Goal: Task Accomplishment & Management: Use online tool/utility

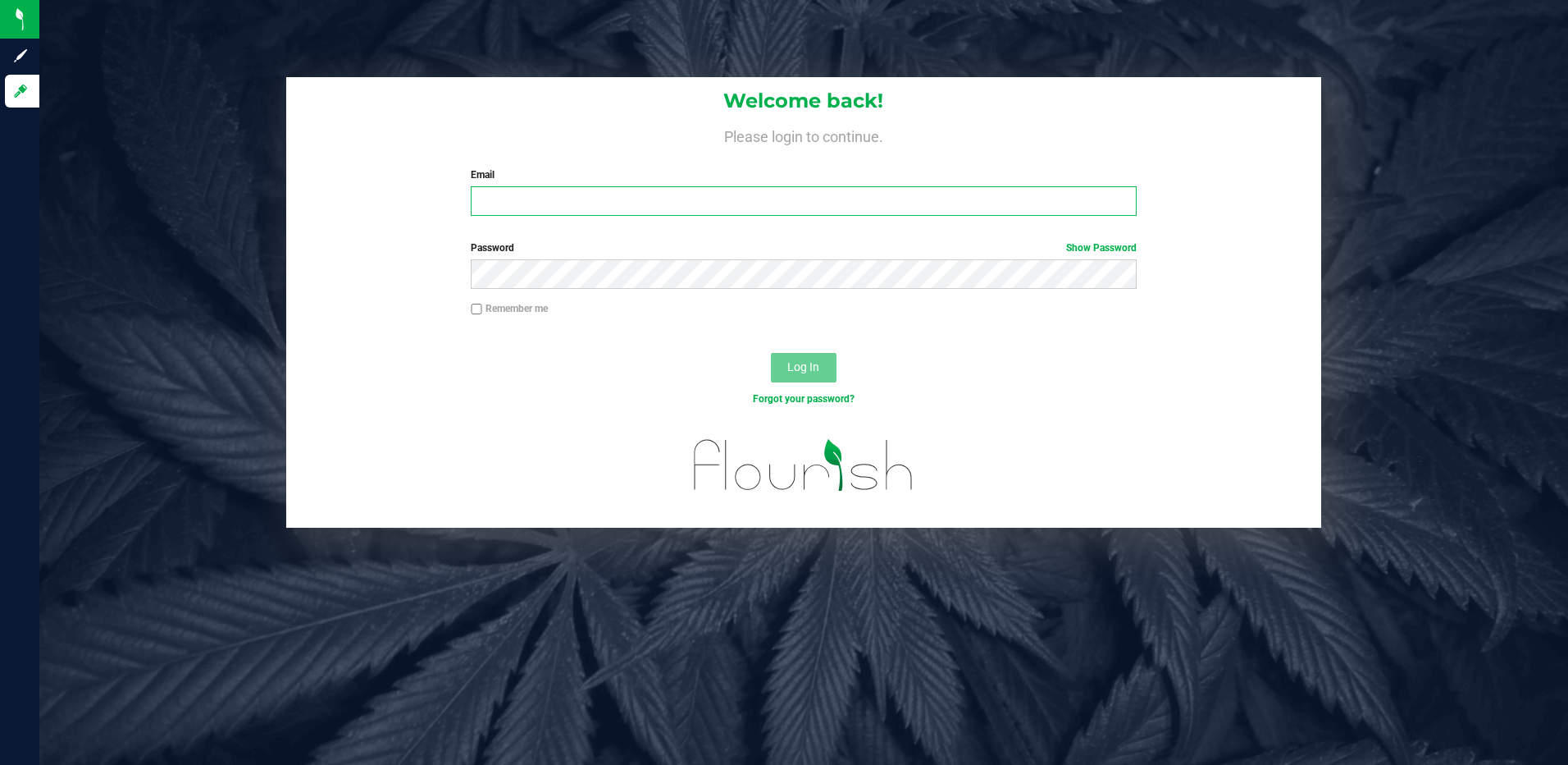
click at [618, 192] on input "Email" at bounding box center [804, 200] width 666 height 29
type input "[EMAIL_ADDRESS][DOMAIN_NAME]"
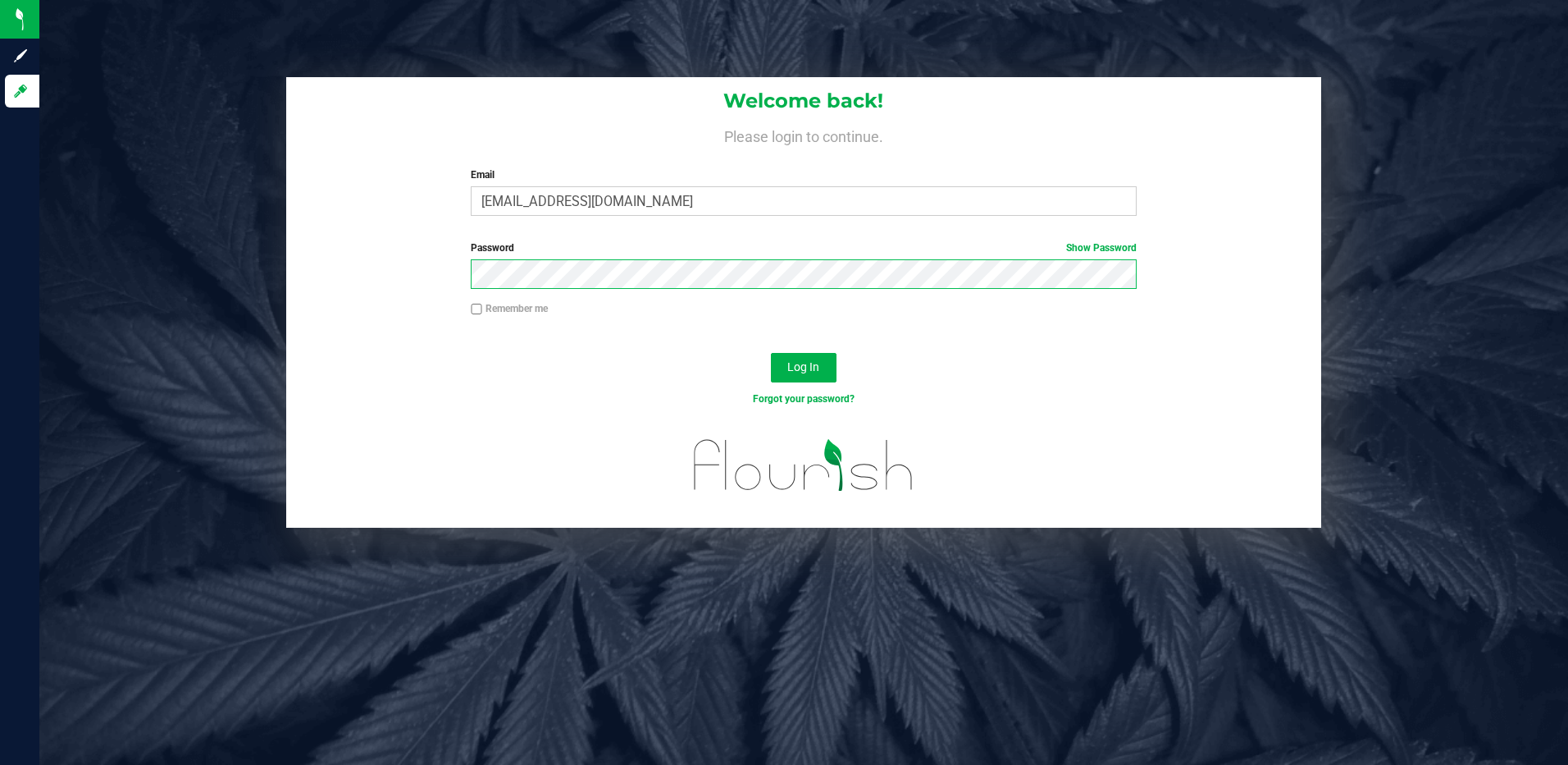
click at [771, 353] on button "Log In" at bounding box center [803, 367] width 66 height 29
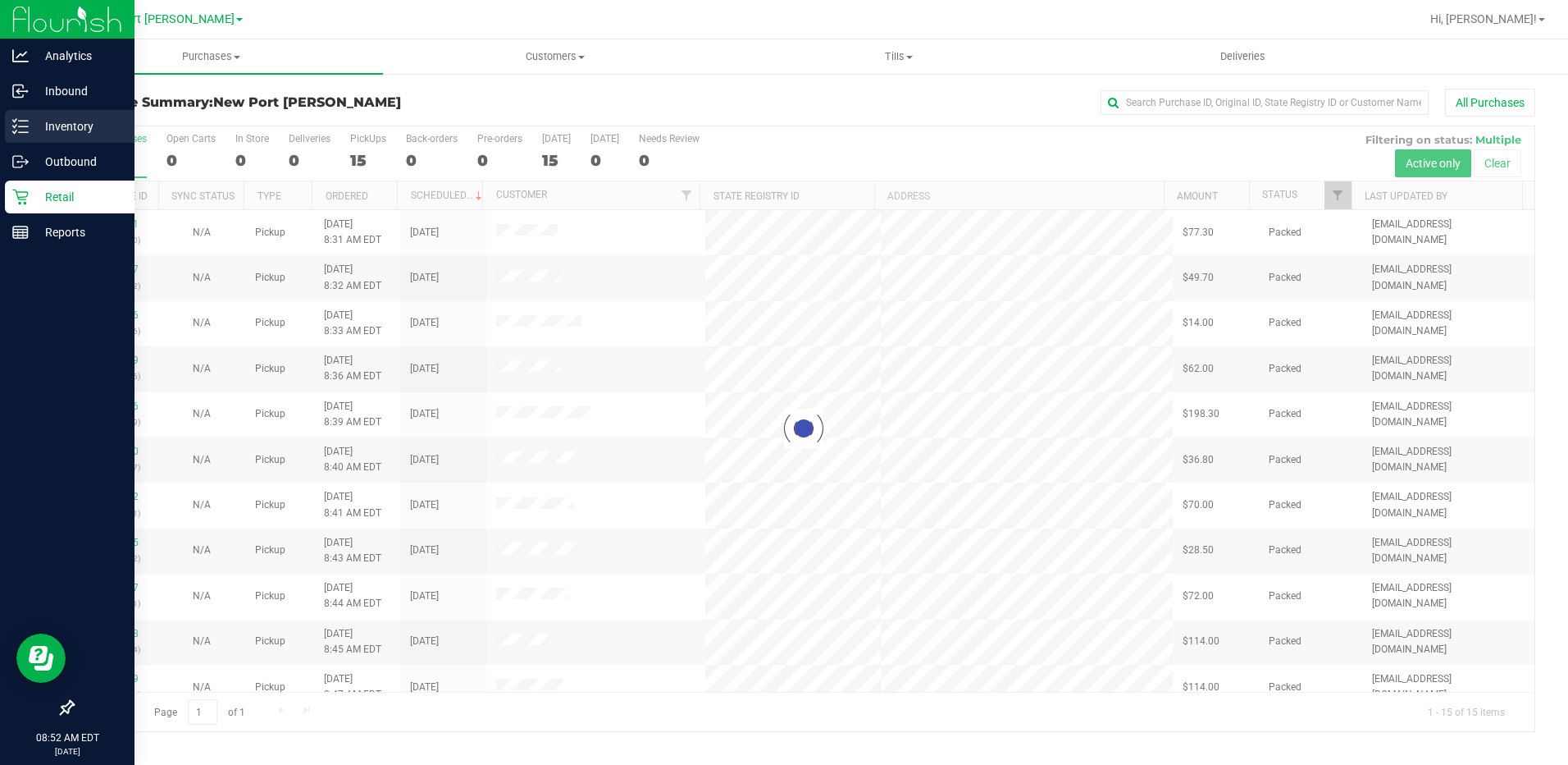
click at [58, 125] on p "Inventory" at bounding box center [77, 125] width 98 height 19
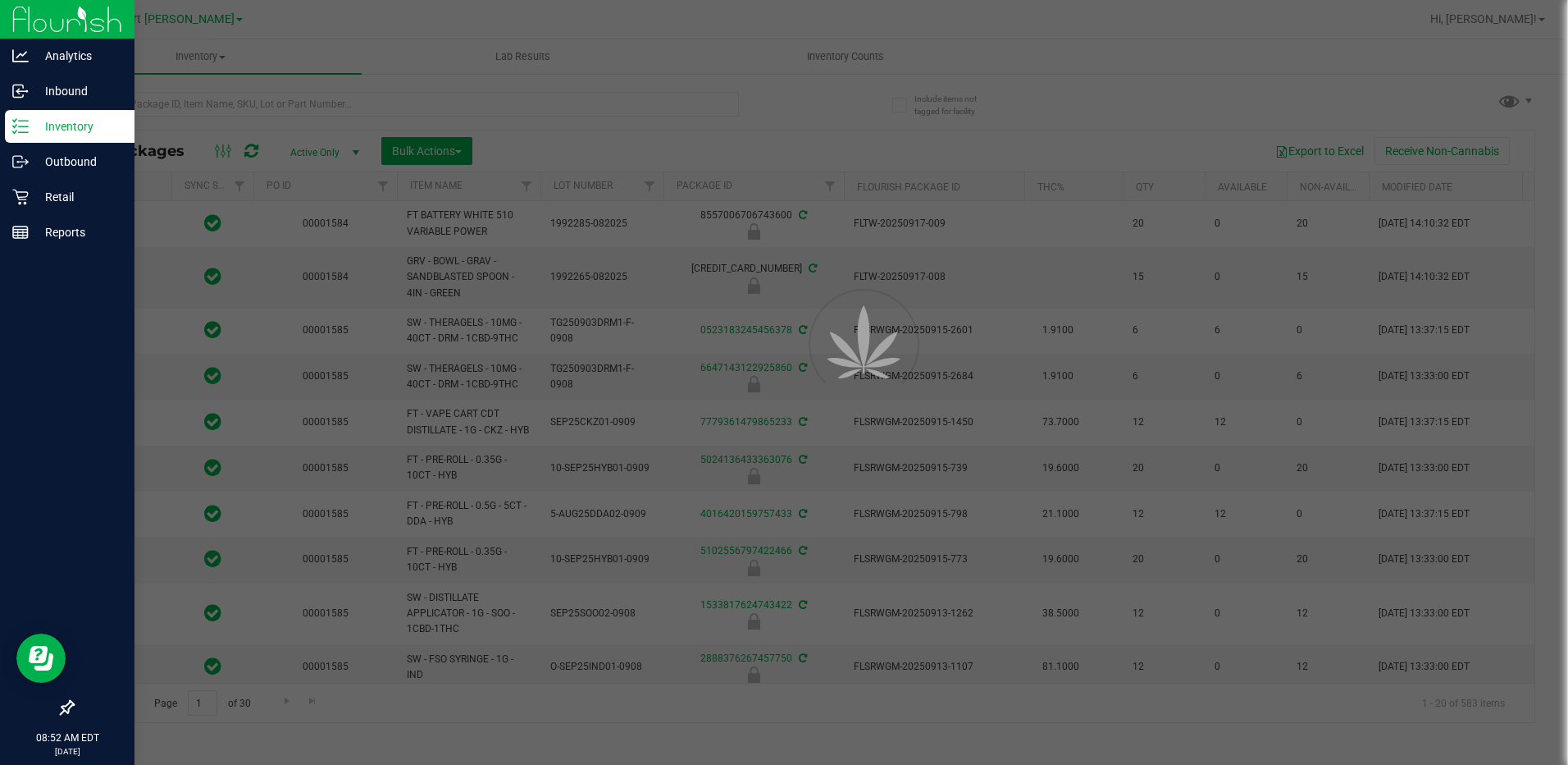
click at [196, 107] on div at bounding box center [784, 382] width 1568 height 765
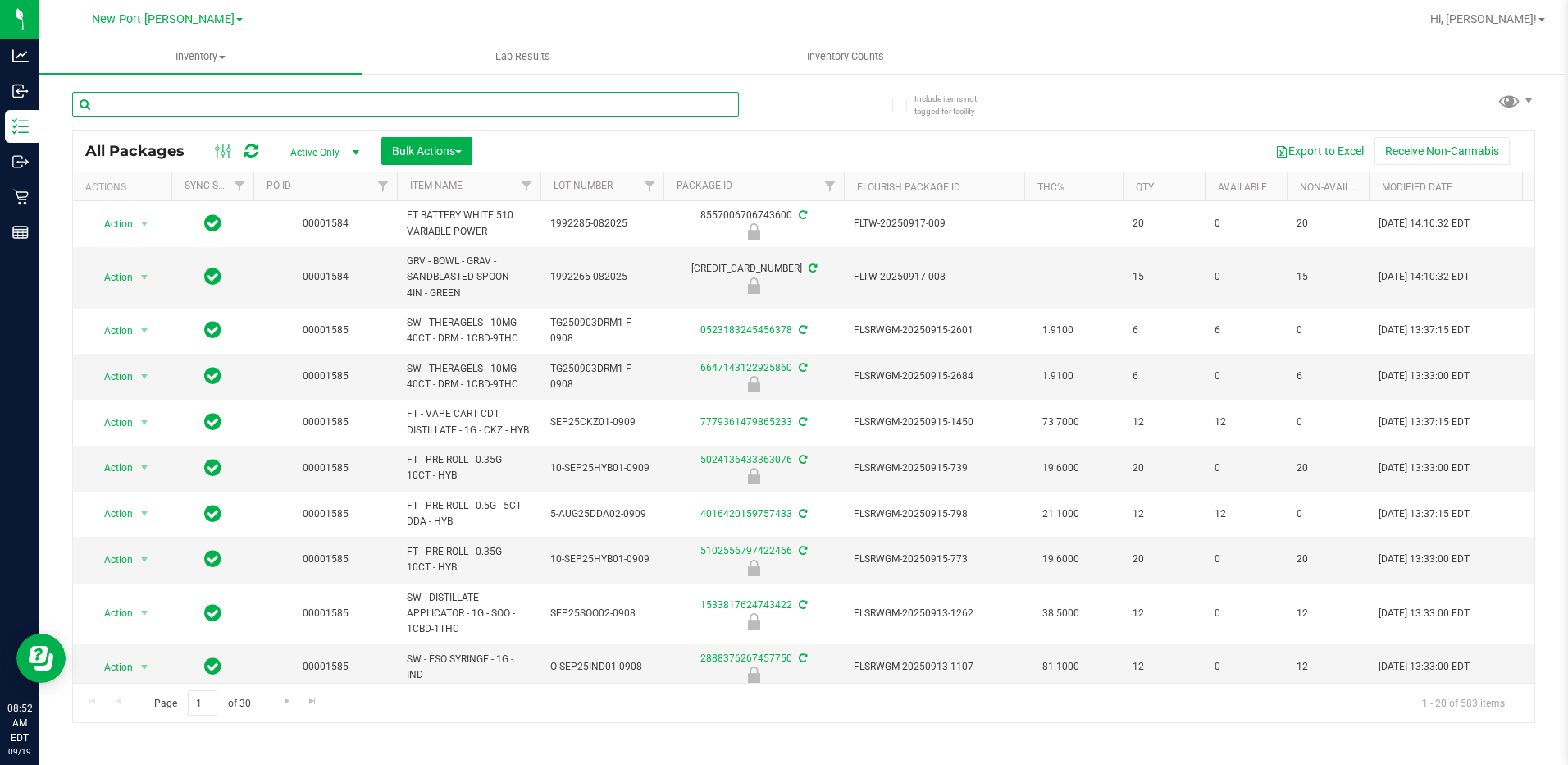
click at [193, 103] on input "text" at bounding box center [405, 104] width 667 height 24
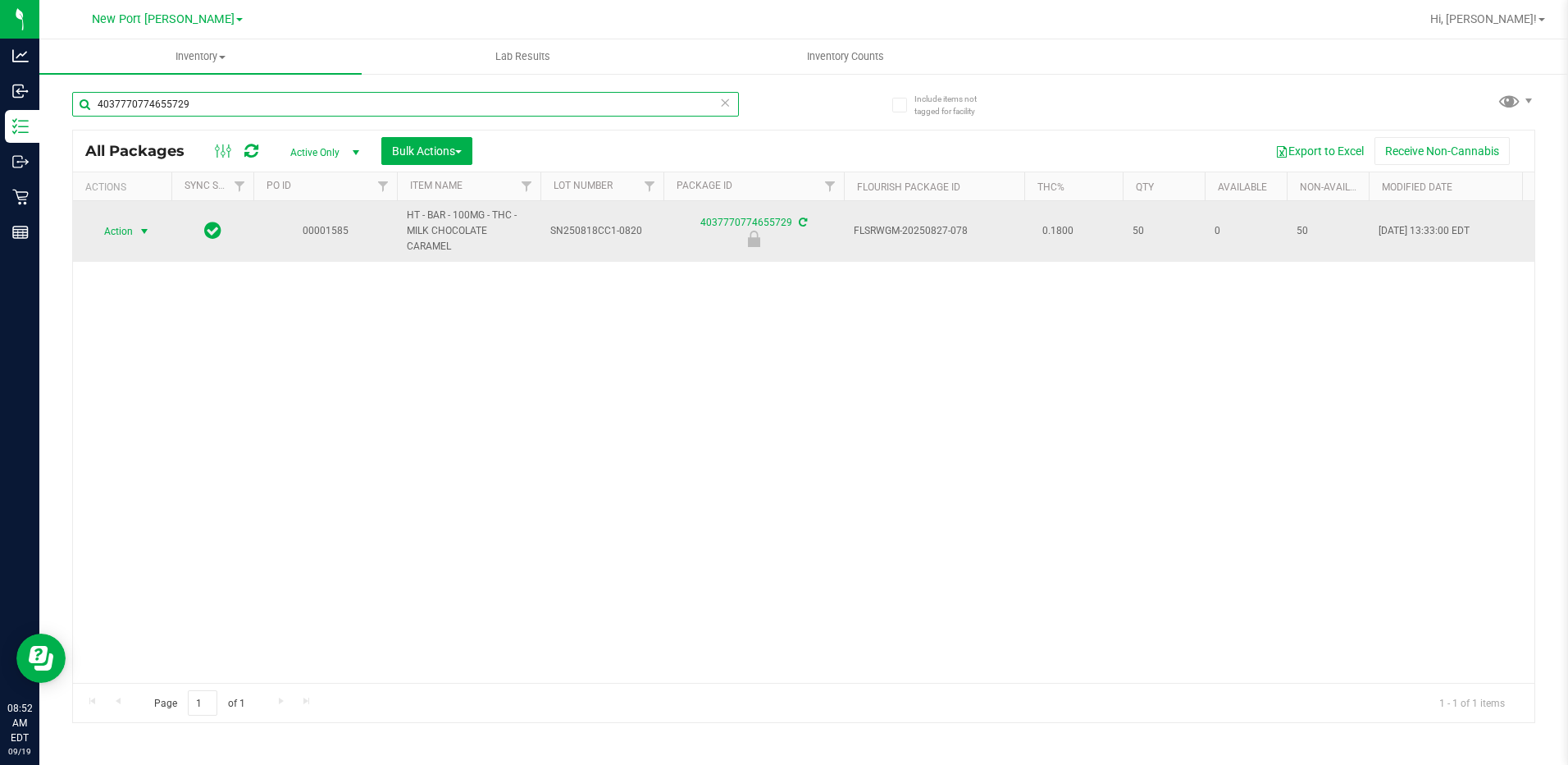
type input "4037770774655729"
click at [142, 230] on span "select" at bounding box center [145, 231] width 13 height 13
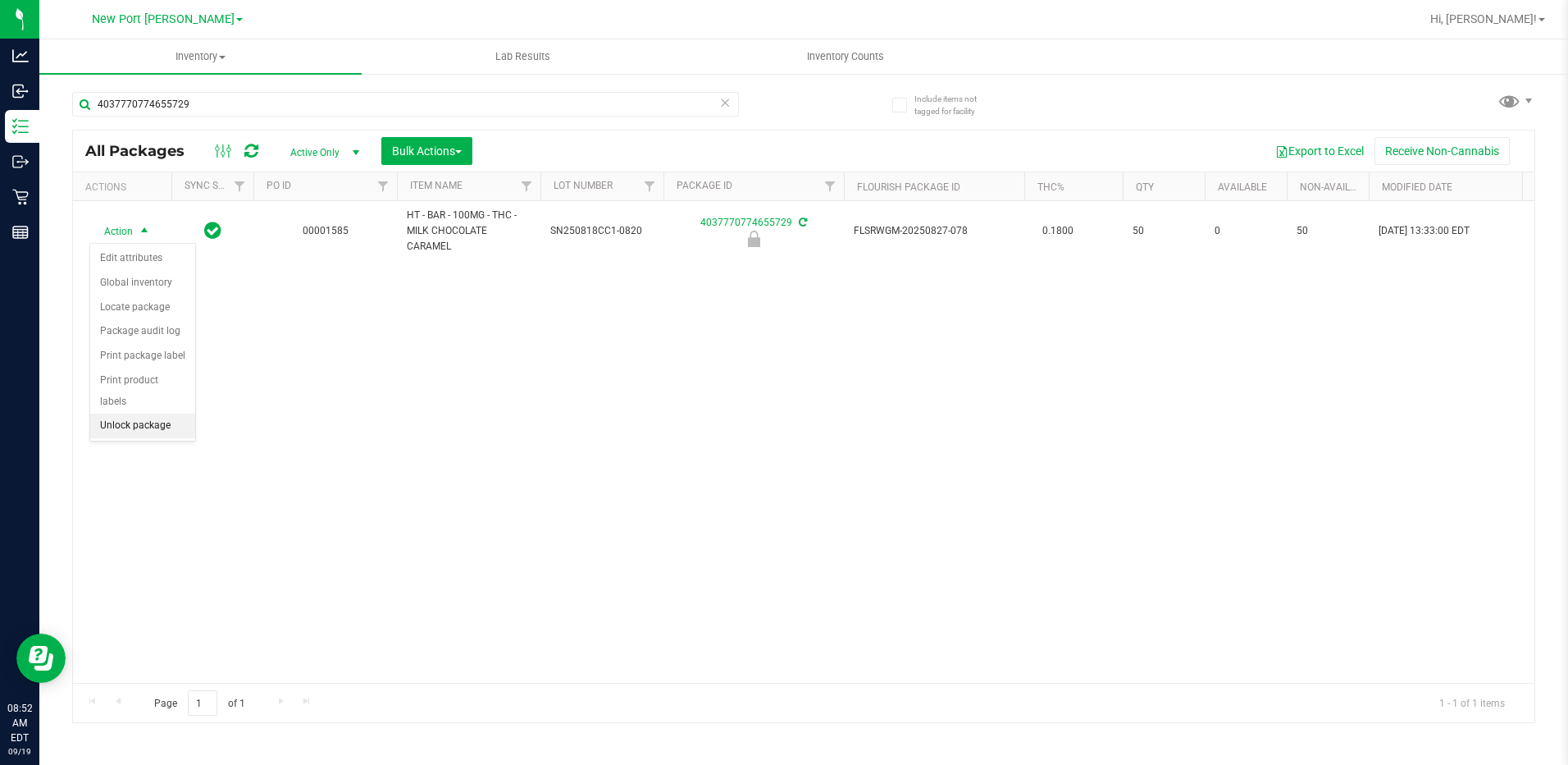
click at [156, 413] on li "Unlock package" at bounding box center [142, 425] width 105 height 24
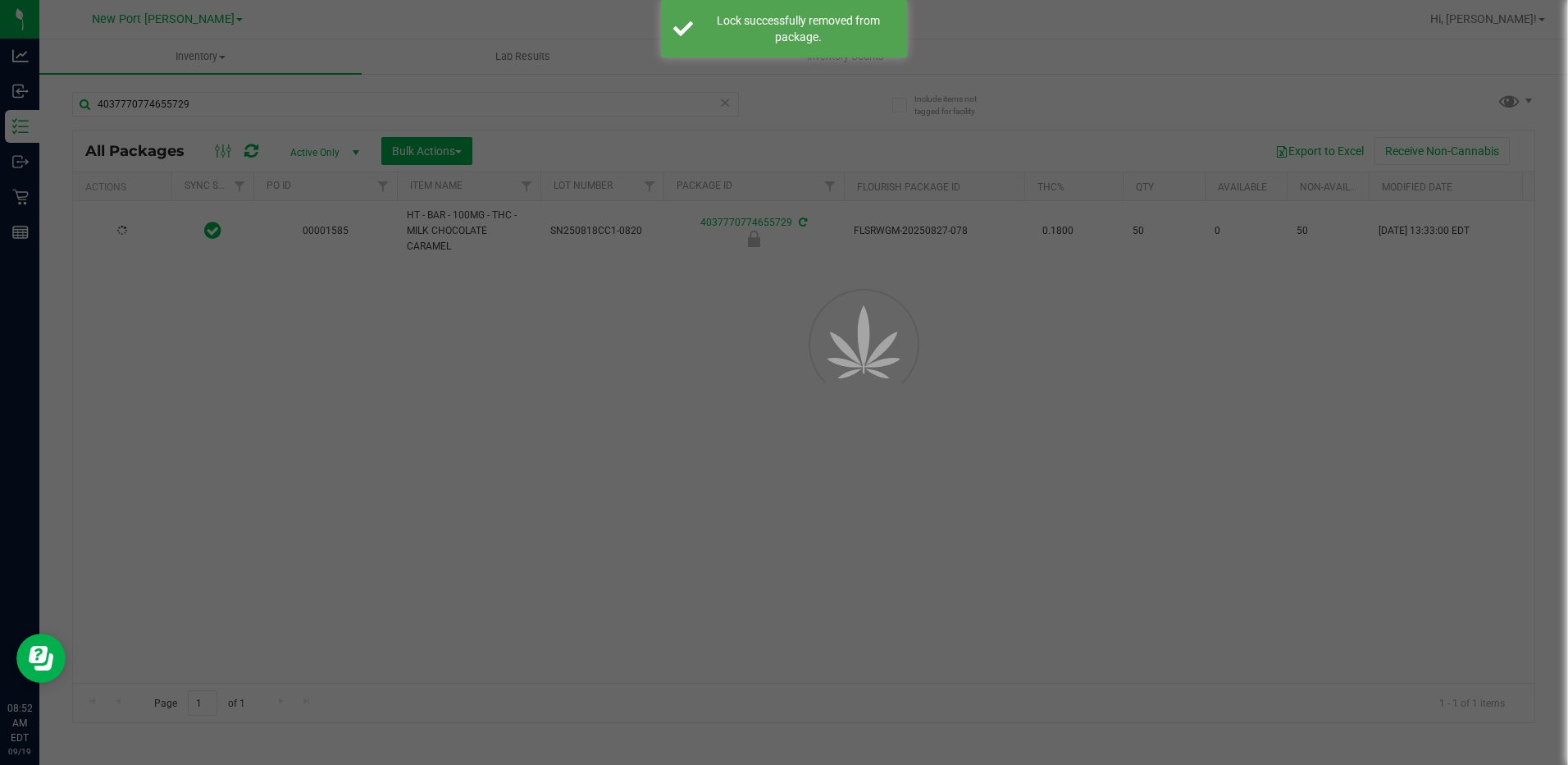
click at [299, 606] on div at bounding box center [784, 382] width 1568 height 765
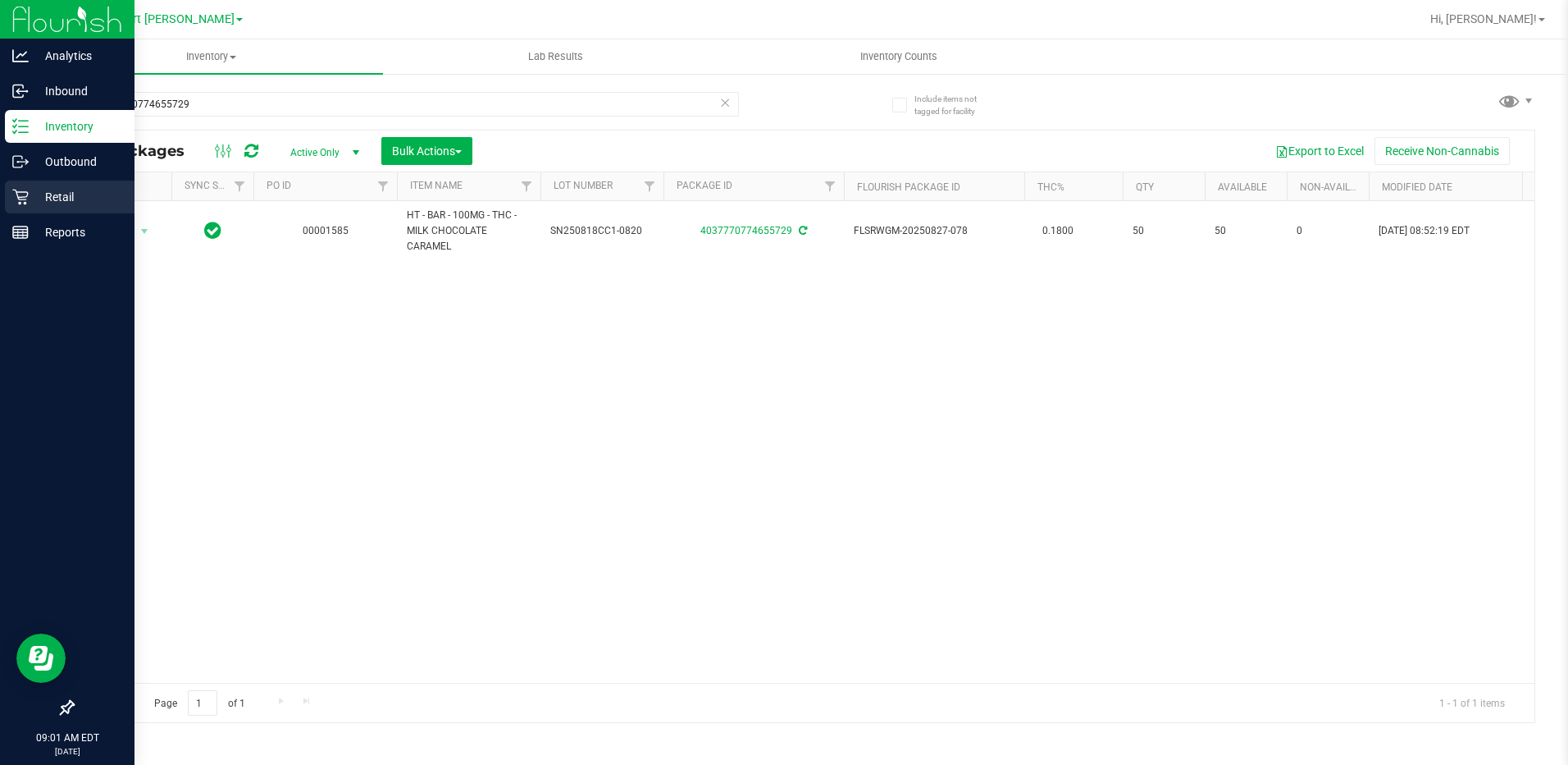
click at [31, 189] on p "Retail" at bounding box center [77, 196] width 98 height 19
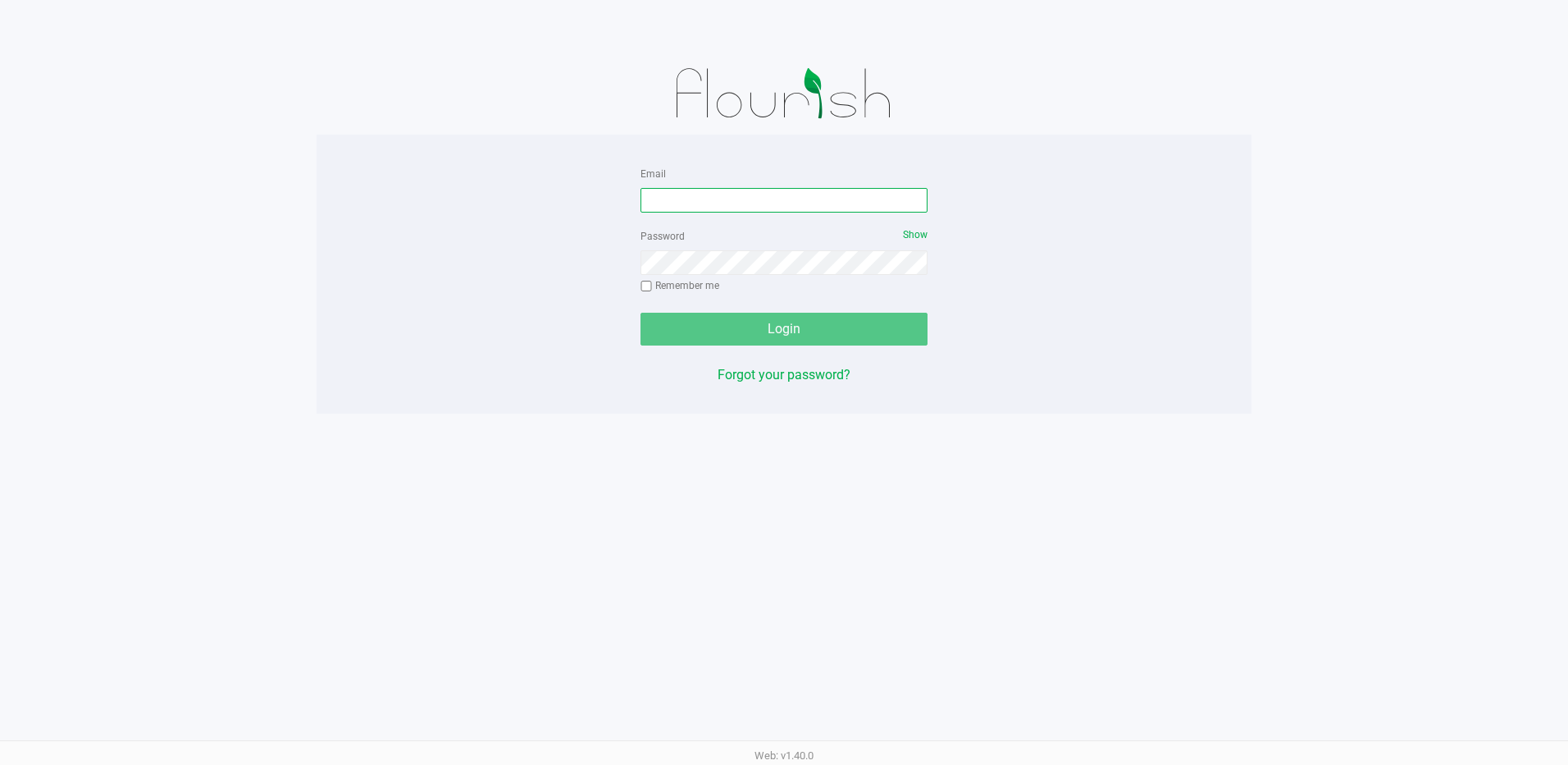
click at [721, 192] on input "Email" at bounding box center [783, 199] width 287 height 24
type input "[EMAIL_ADDRESS][DOMAIN_NAME]"
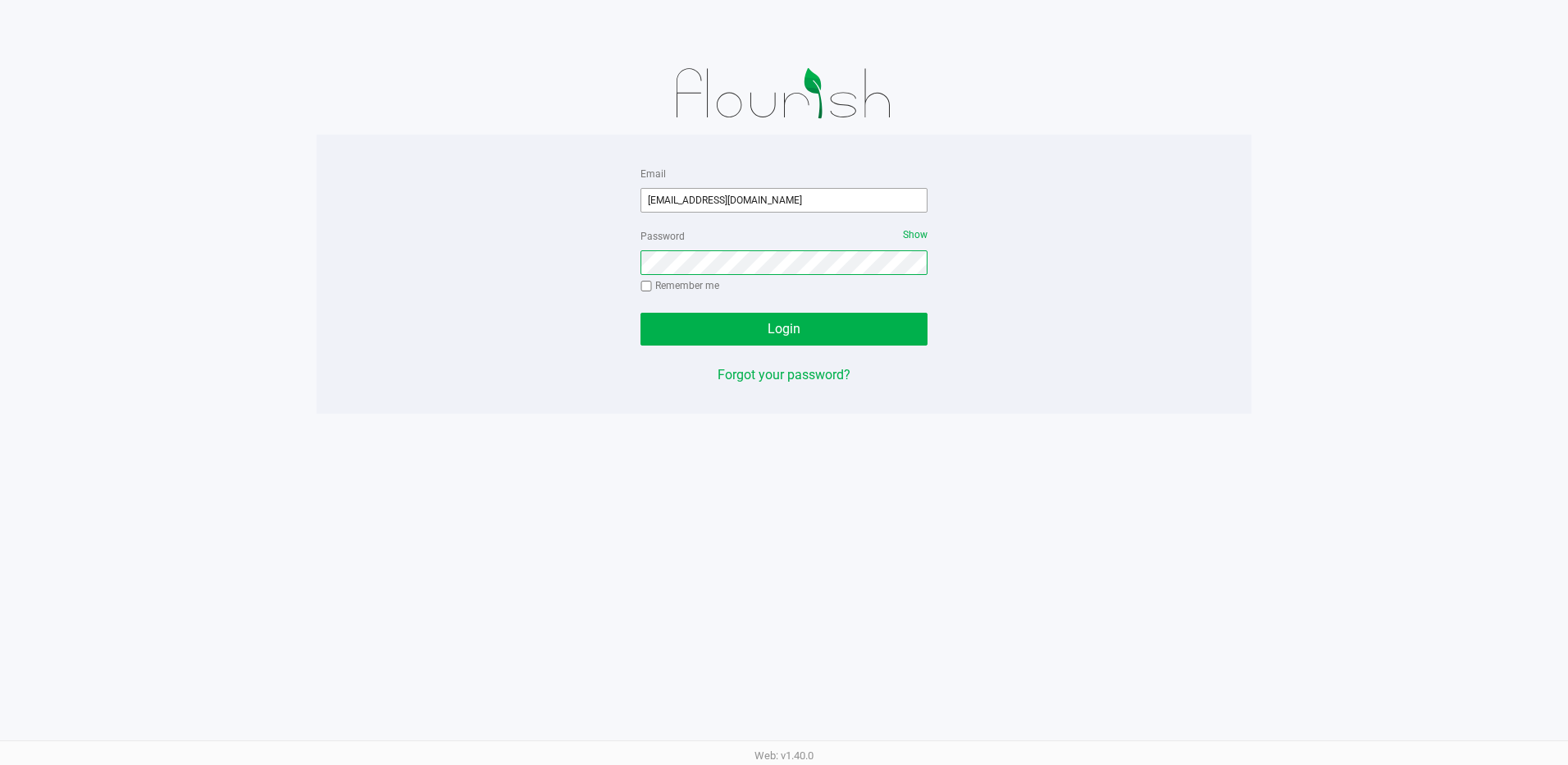
click at [640, 312] on button "Login" at bounding box center [783, 328] width 287 height 33
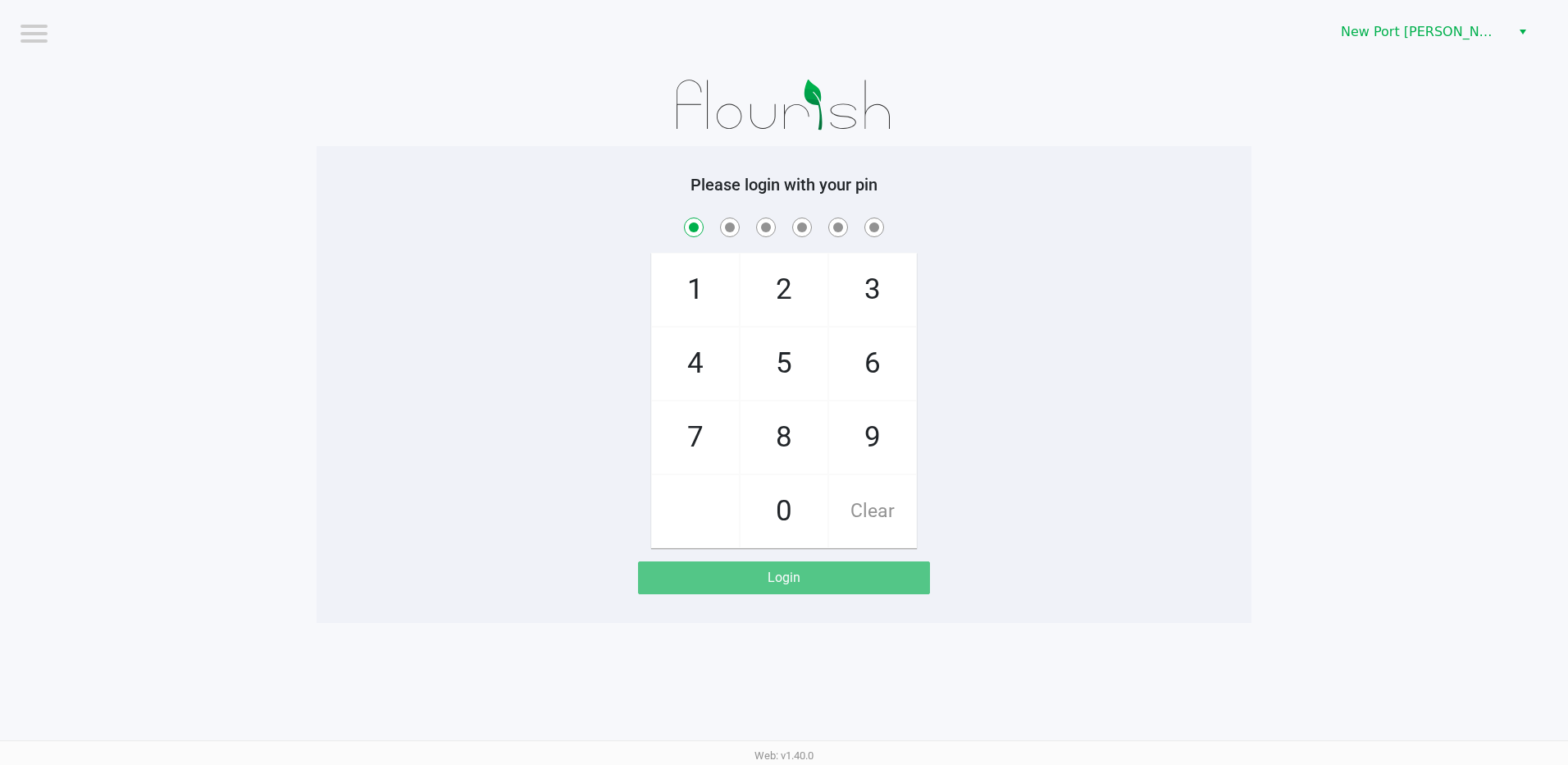
checkbox input "true"
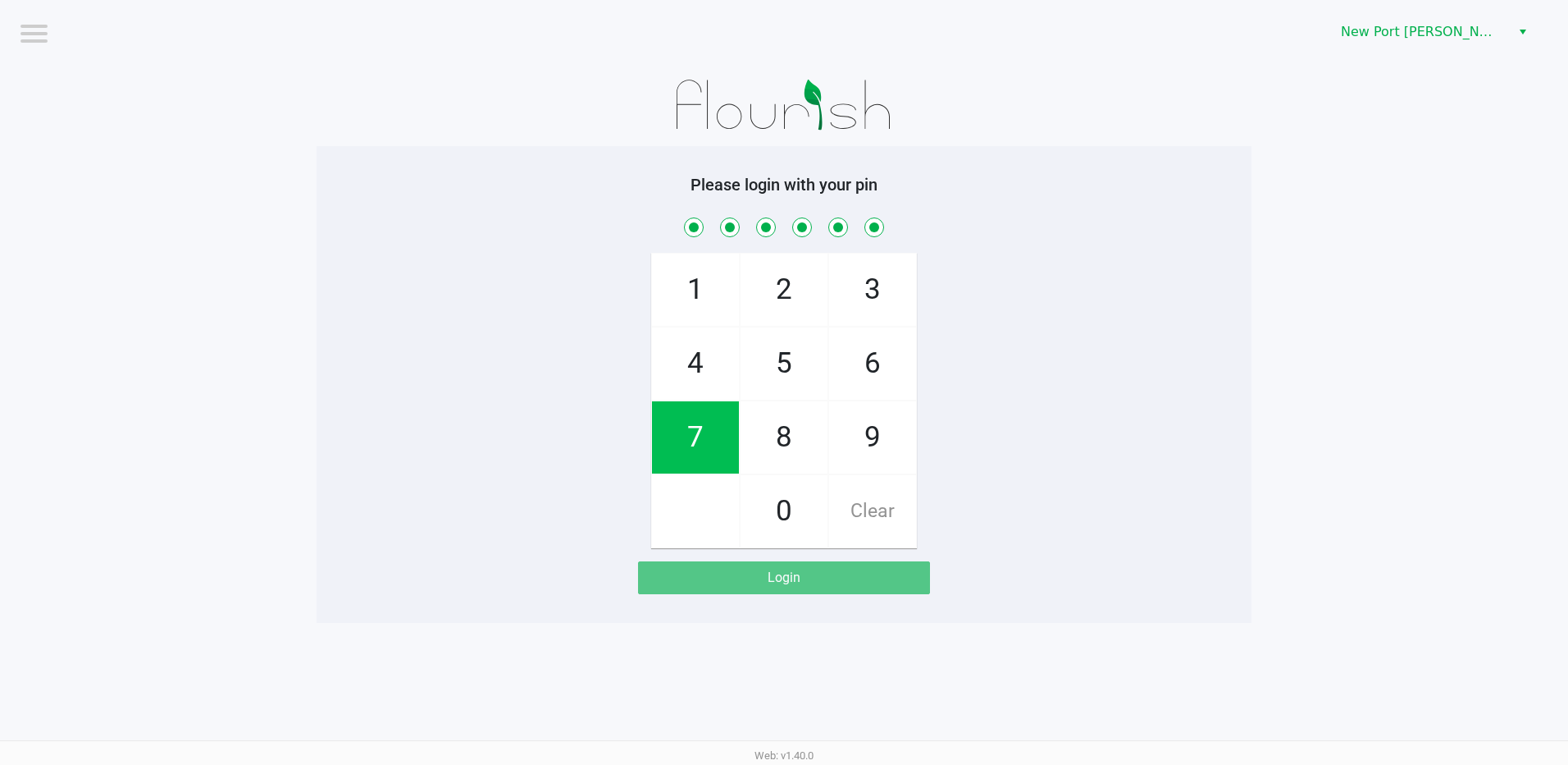
checkbox input "true"
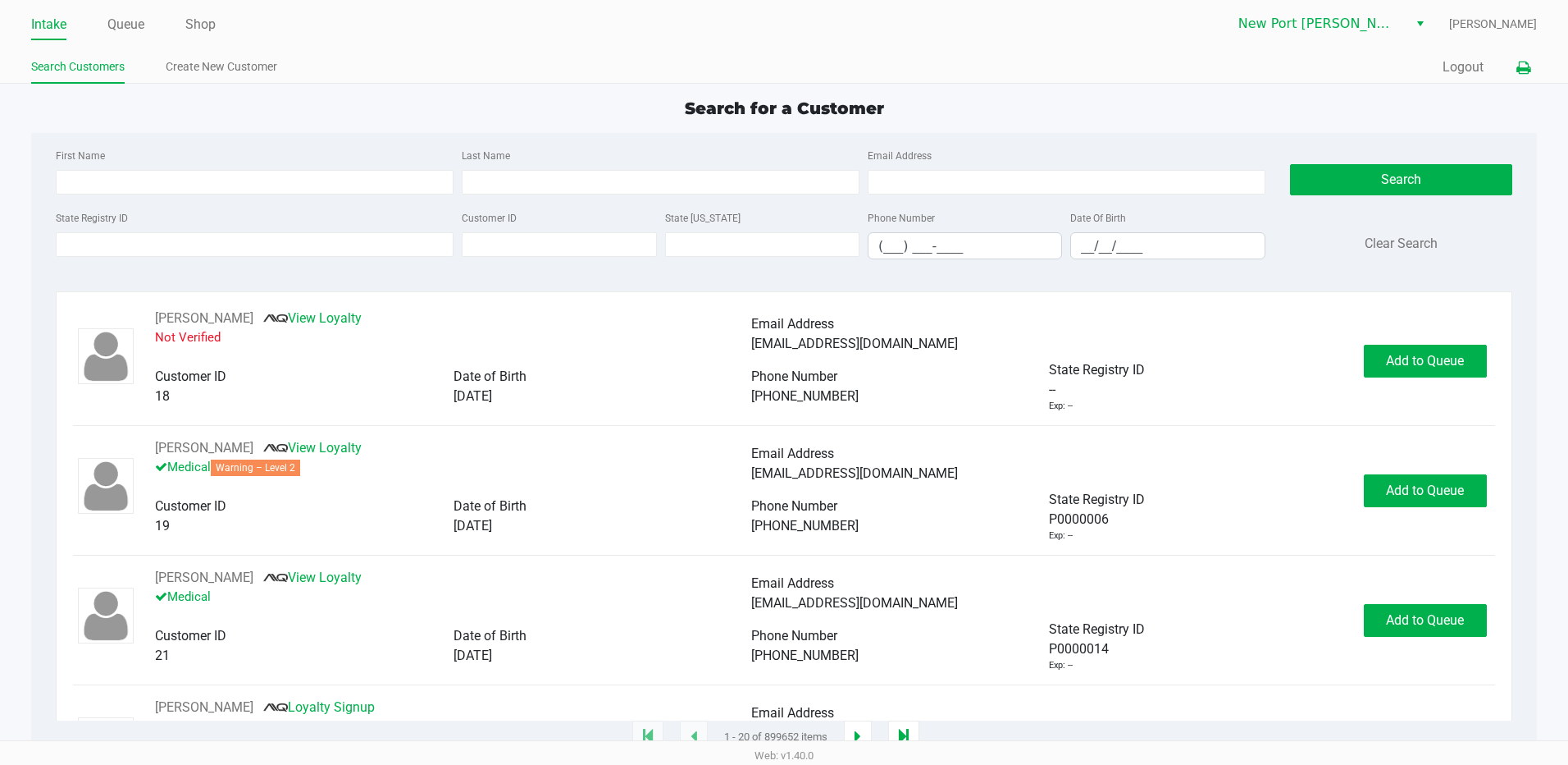
click at [1518, 62] on icon at bounding box center [1523, 68] width 14 height 12
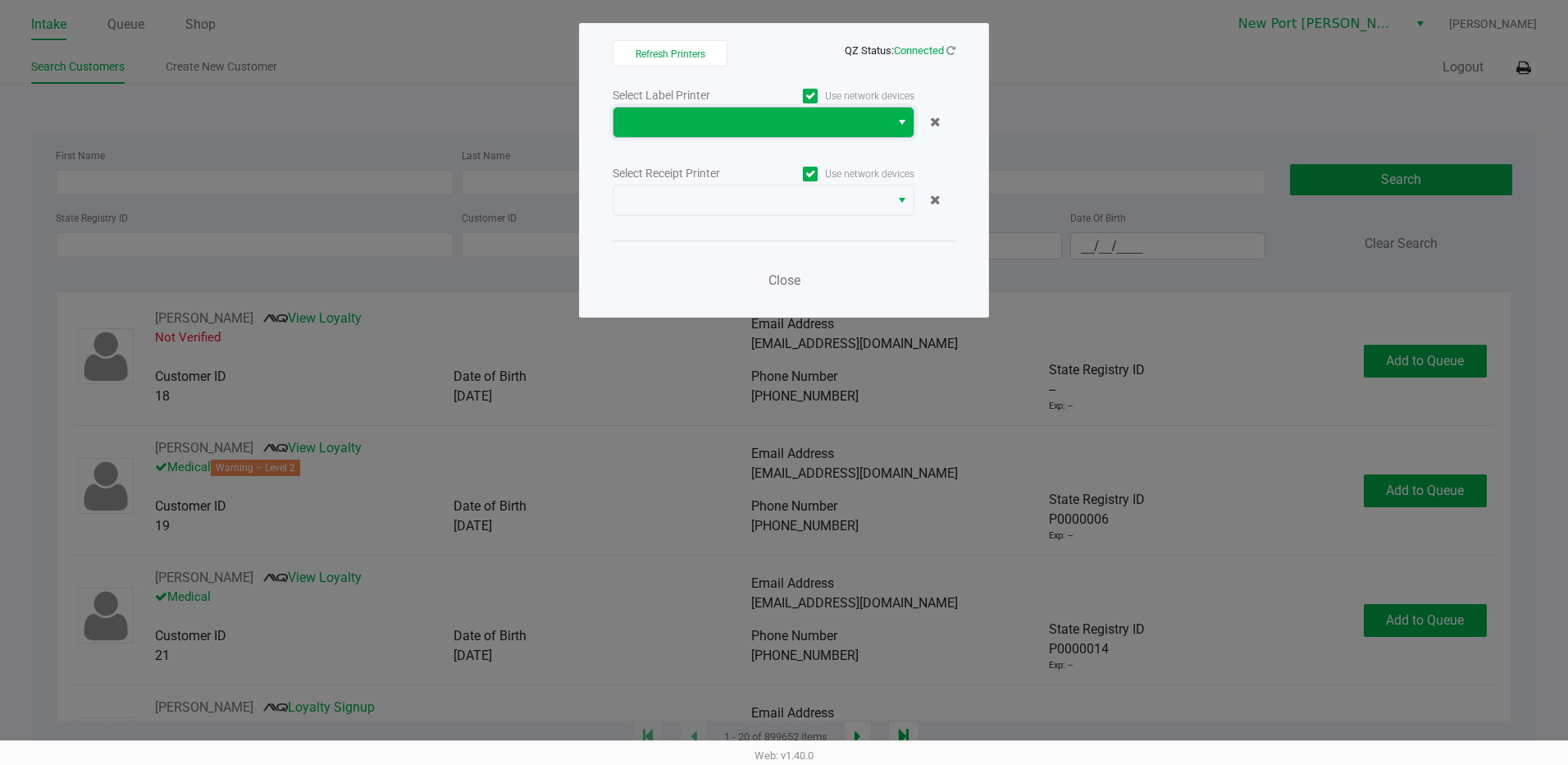
click at [724, 119] on span at bounding box center [751, 122] width 257 height 19
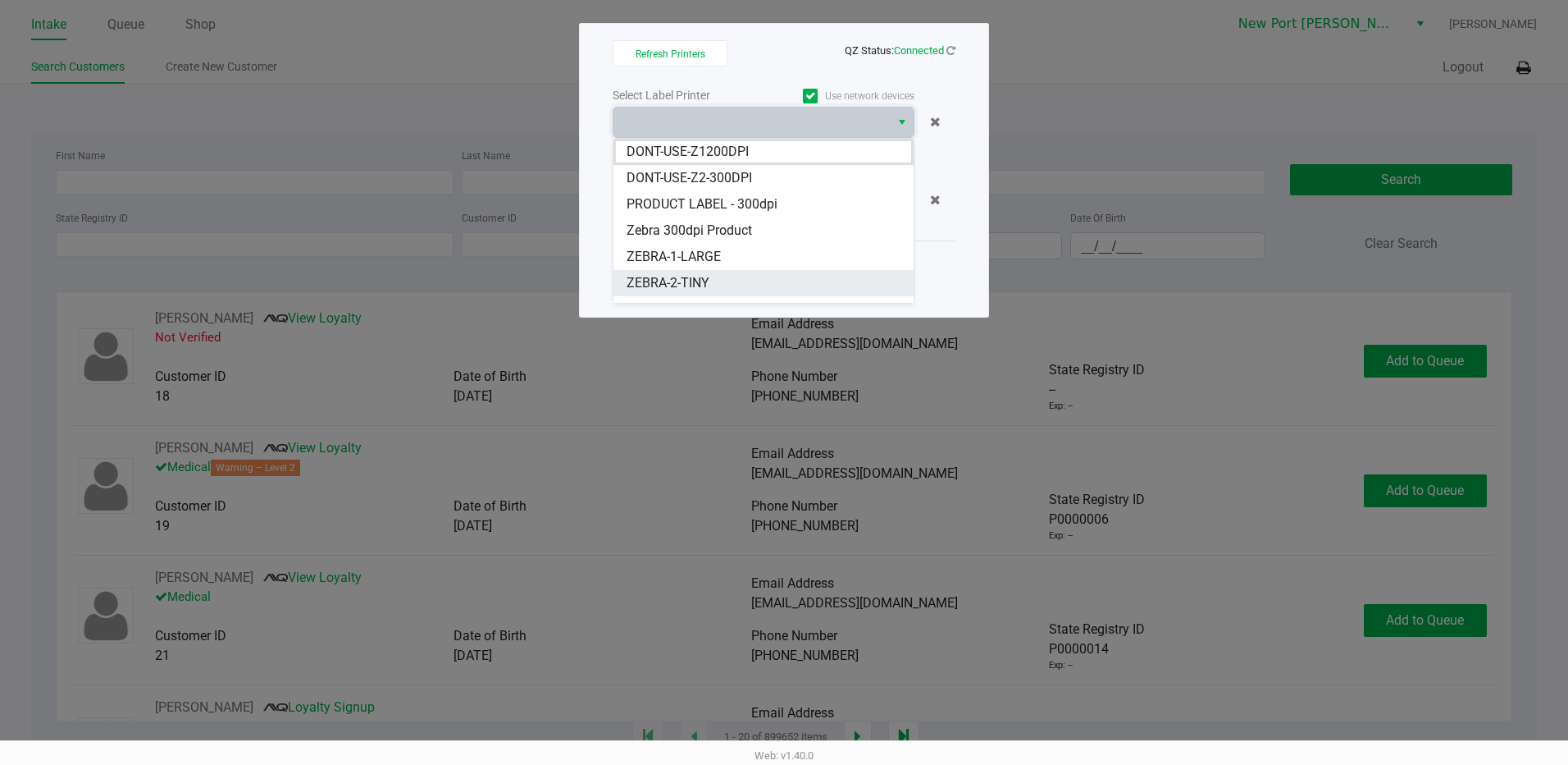
scroll to position [125, 0]
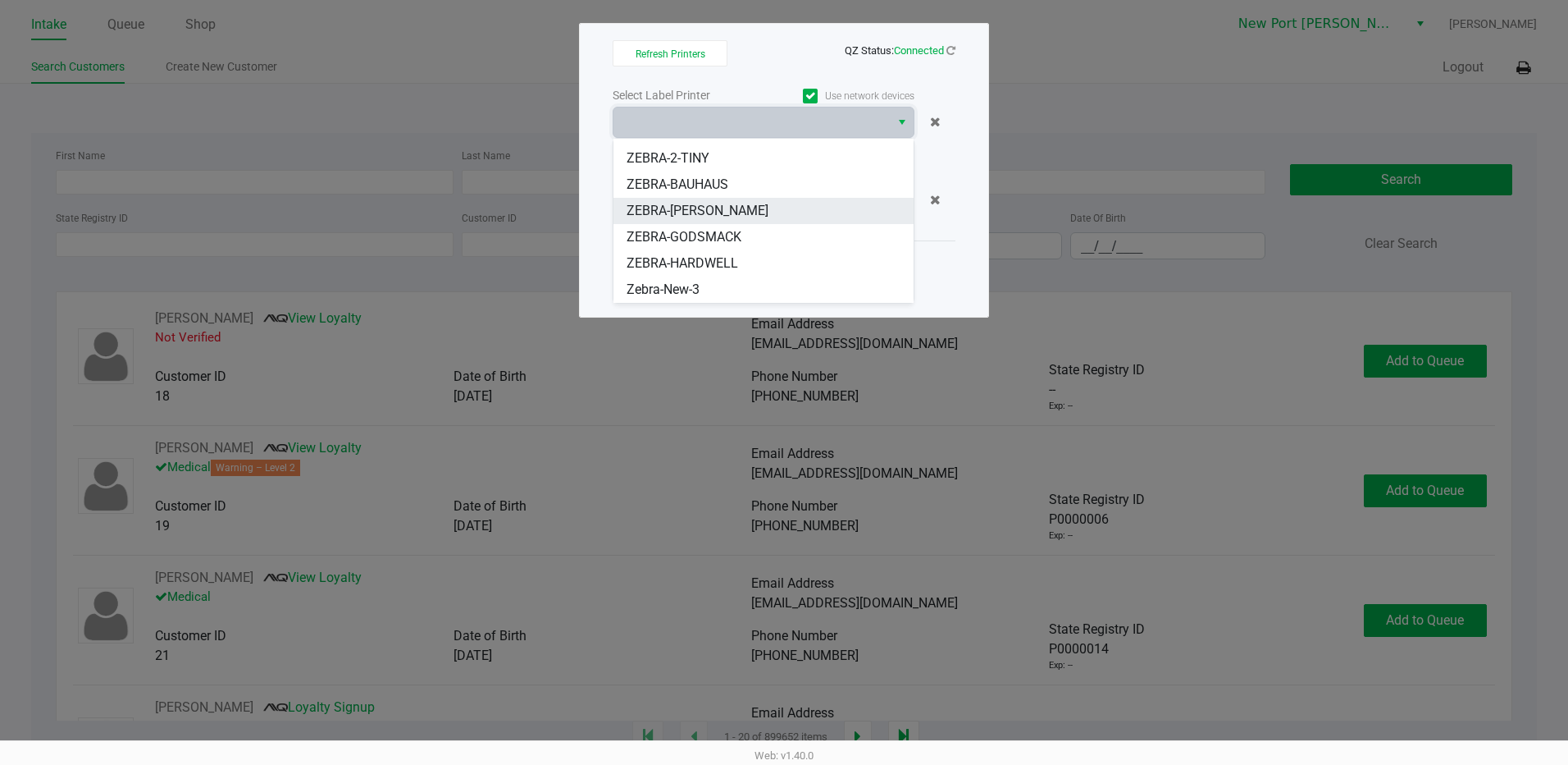
click at [734, 207] on span "ZEBRA-DEAN-MILLER" at bounding box center [697, 210] width 142 height 19
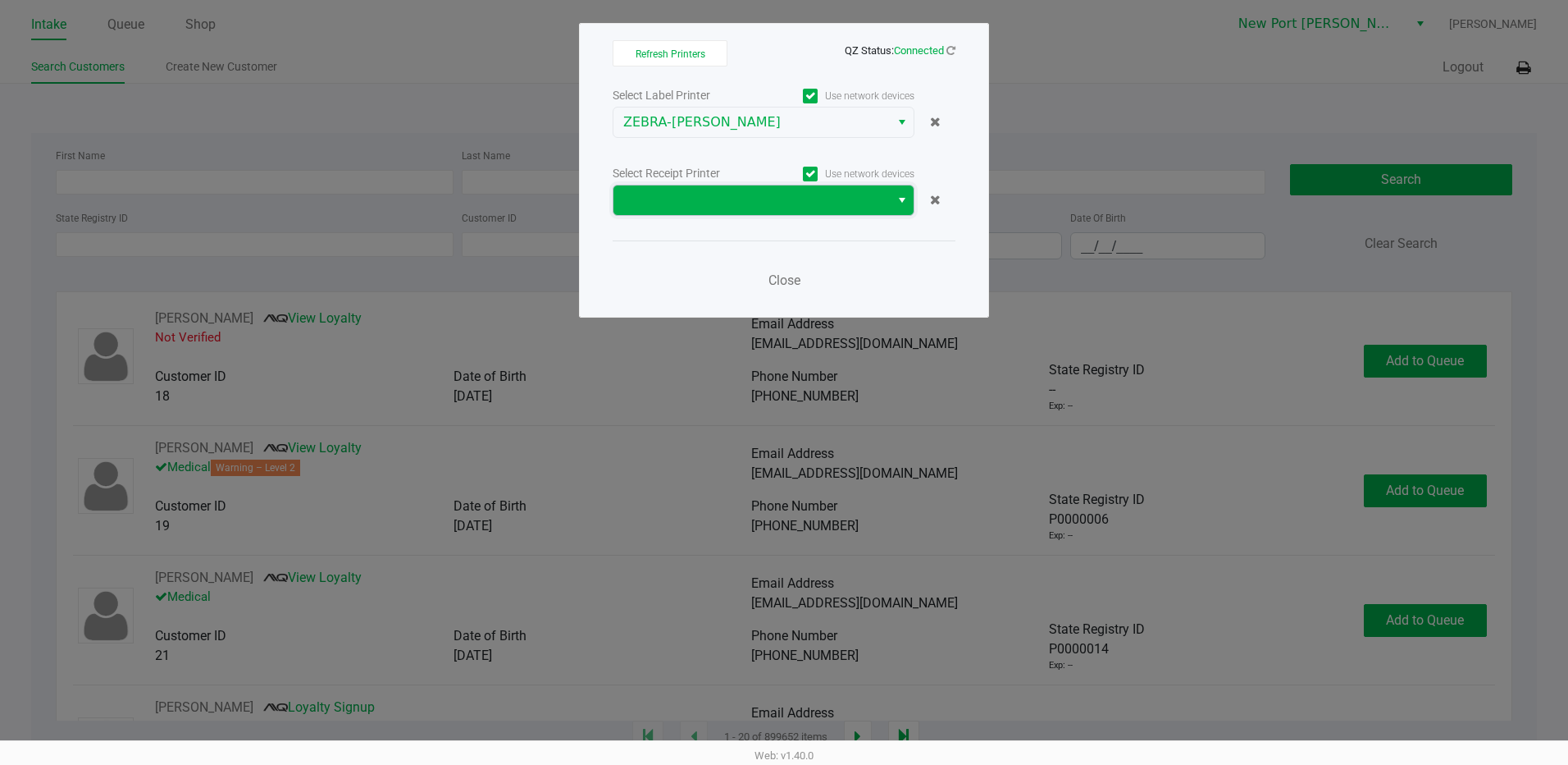
click at [854, 203] on span at bounding box center [751, 199] width 257 height 19
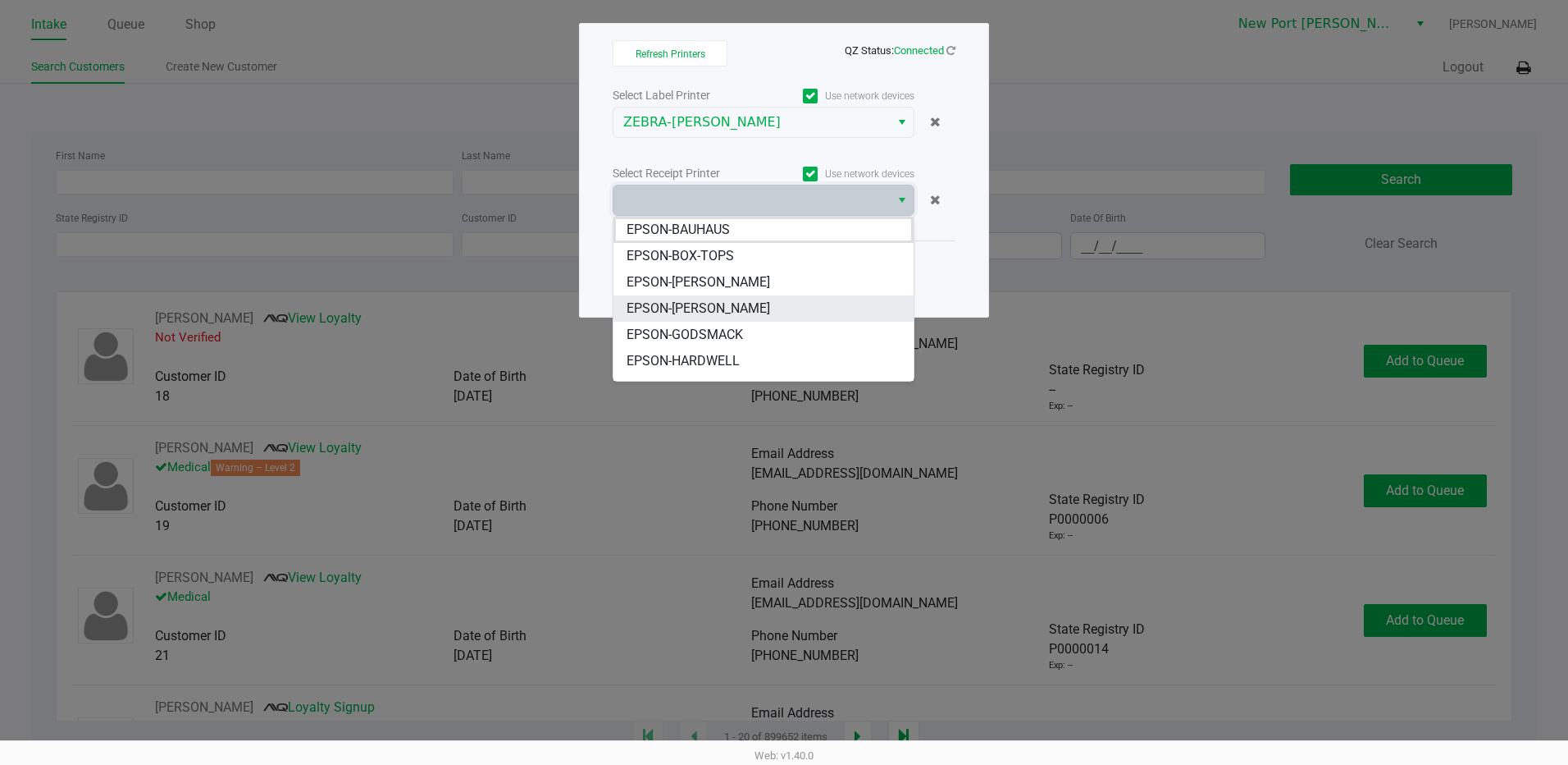
click at [740, 301] on span "EPSON-DEAN-MILLER" at bounding box center [698, 308] width 144 height 19
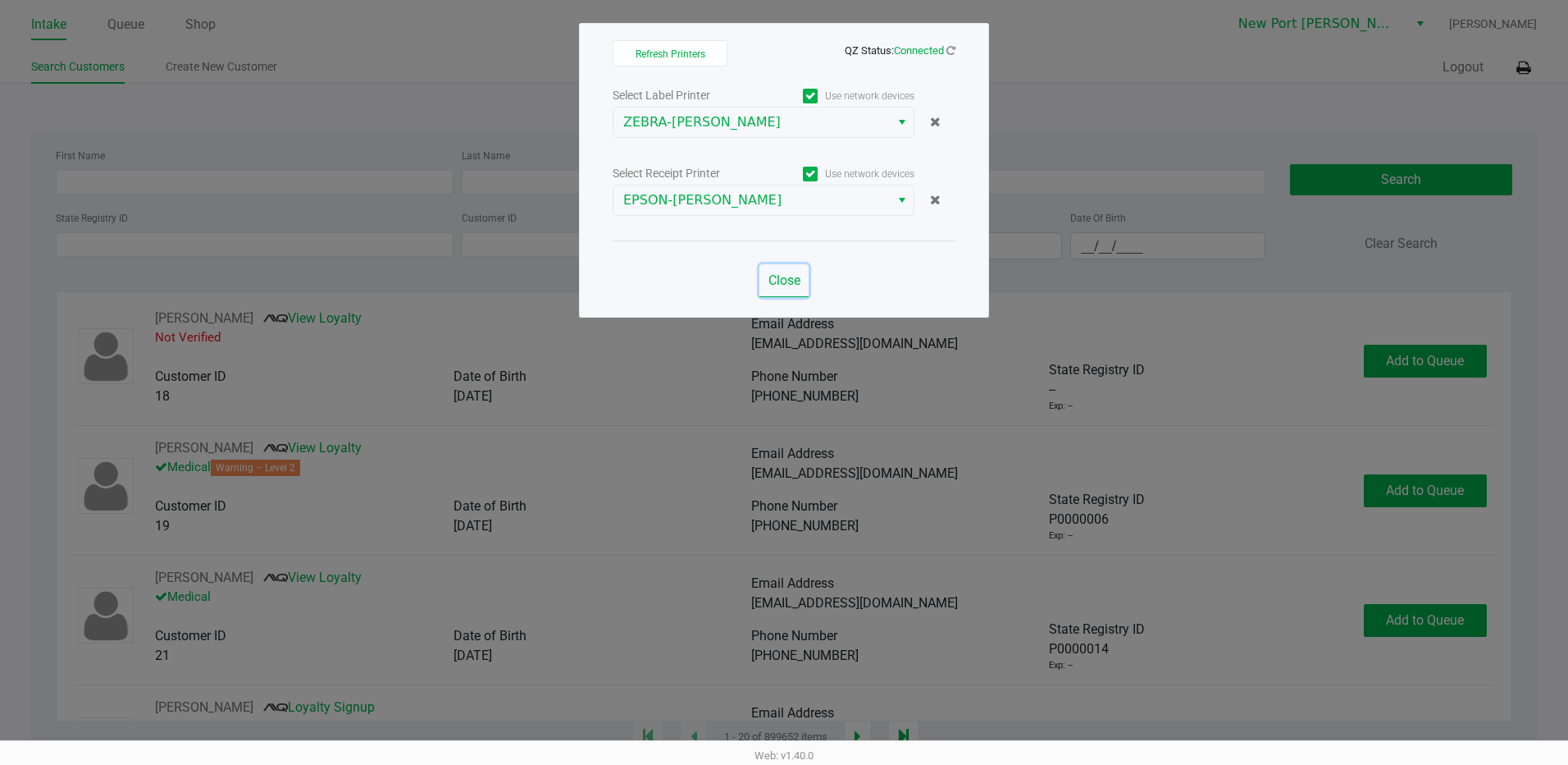
click at [787, 274] on span "Close" at bounding box center [785, 280] width 32 height 16
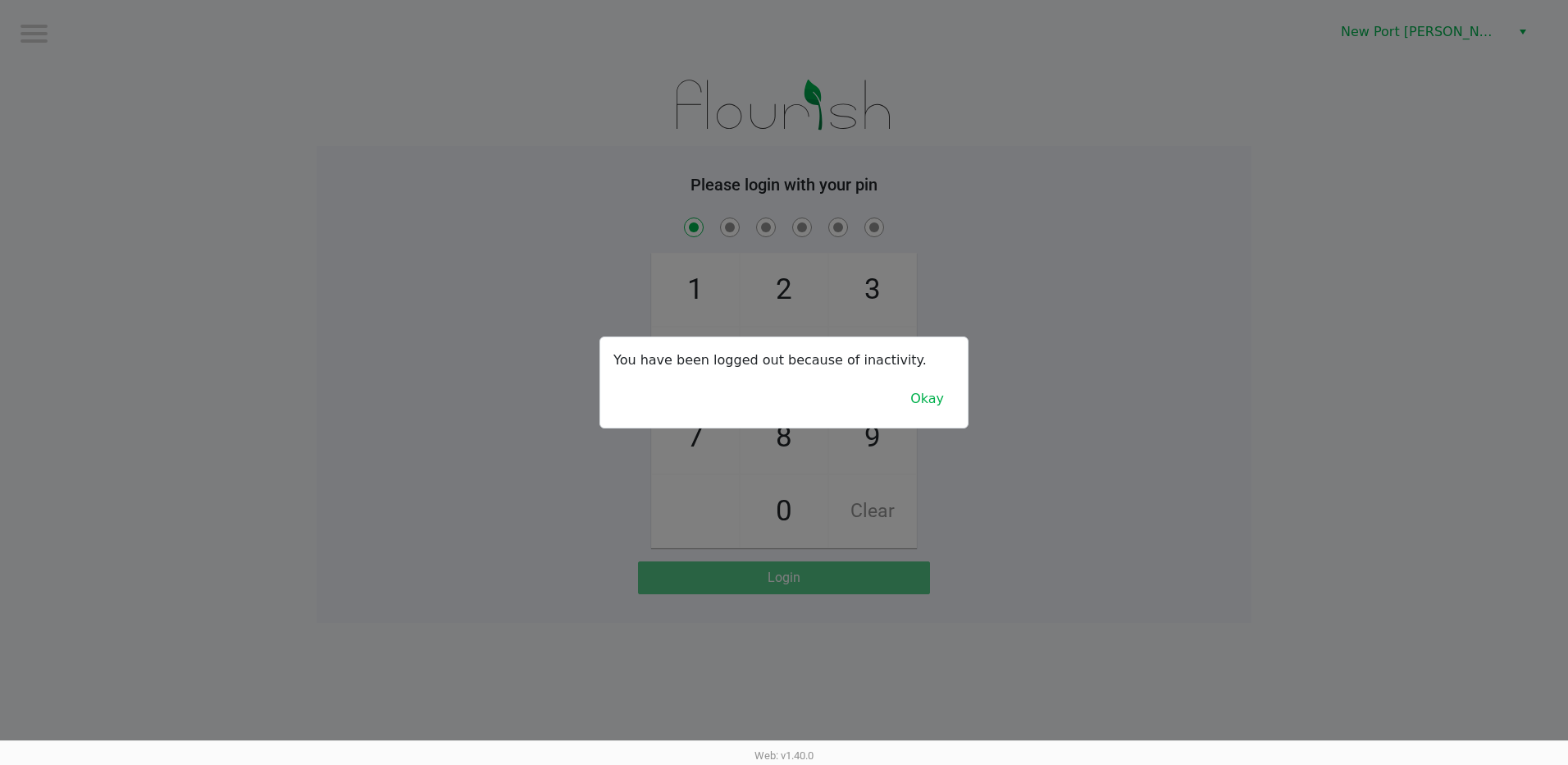
checkbox input "true"
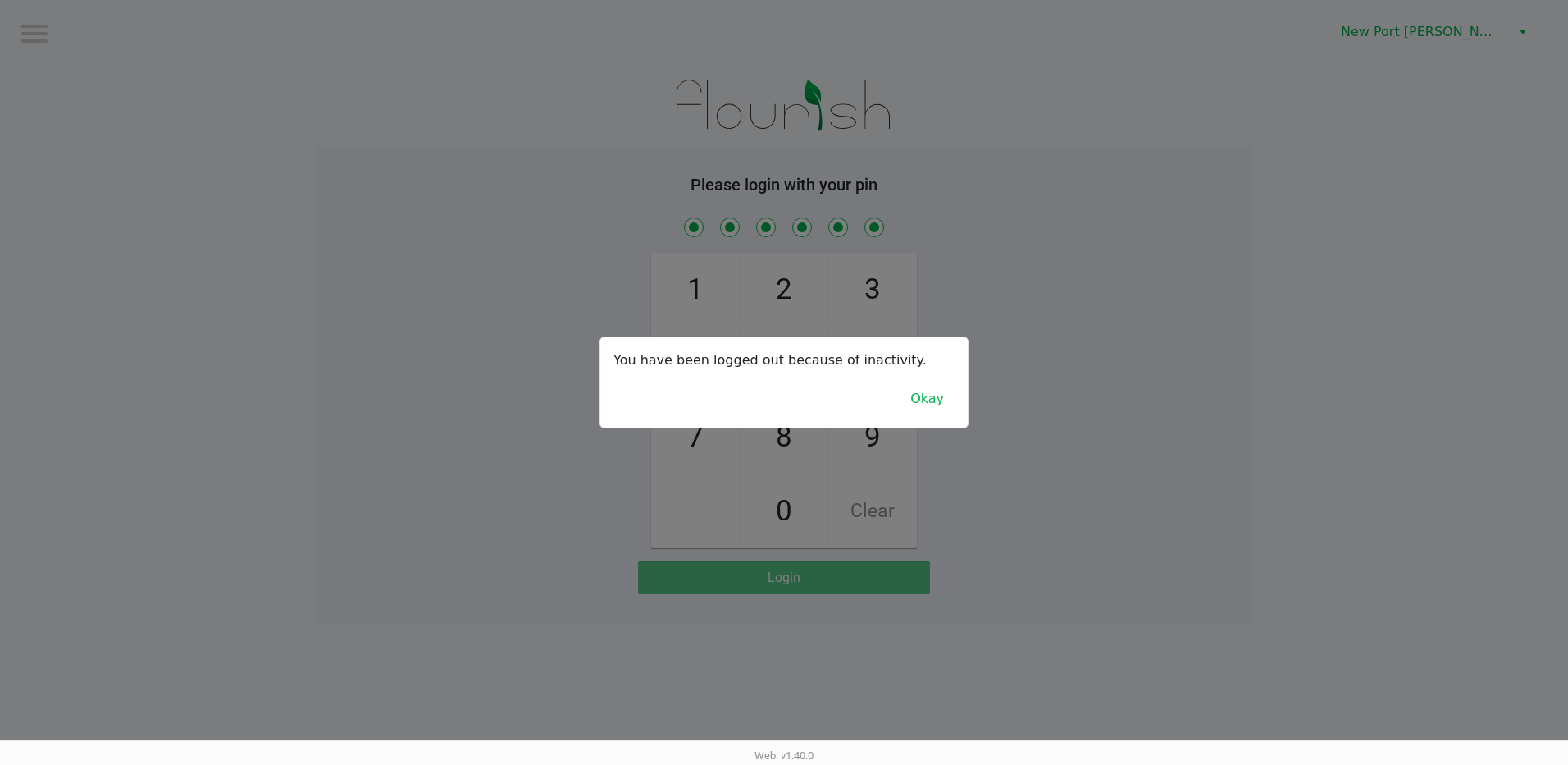
checkbox input "true"
